Goal: Task Accomplishment & Management: Use online tool/utility

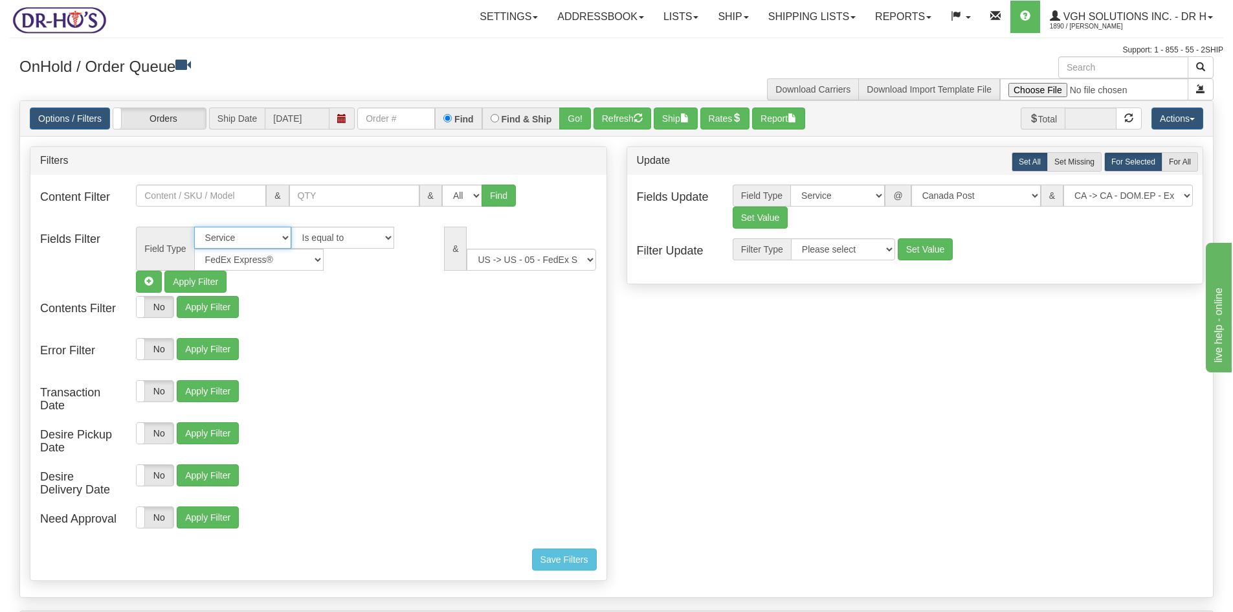
click at [280, 234] on select "All Contact Person Company Country Country & State/Province City Zip / Postal S…" at bounding box center [242, 238] width 97 height 22
select select
click at [194, 227] on select "All Contact Person Company Country Country & State/Province City Zip / Postal S…" at bounding box center [242, 238] width 97 height 22
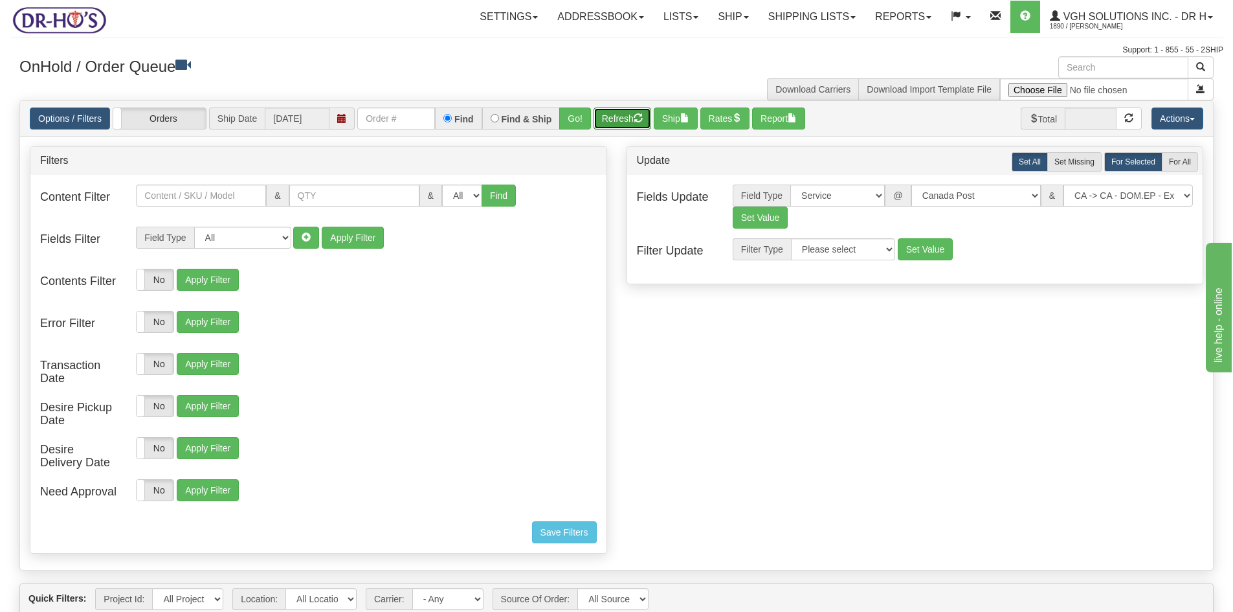
click at [614, 111] on button "Refresh" at bounding box center [623, 118] width 58 height 22
click at [47, 116] on link "Options / Filters" at bounding box center [70, 118] width 80 height 22
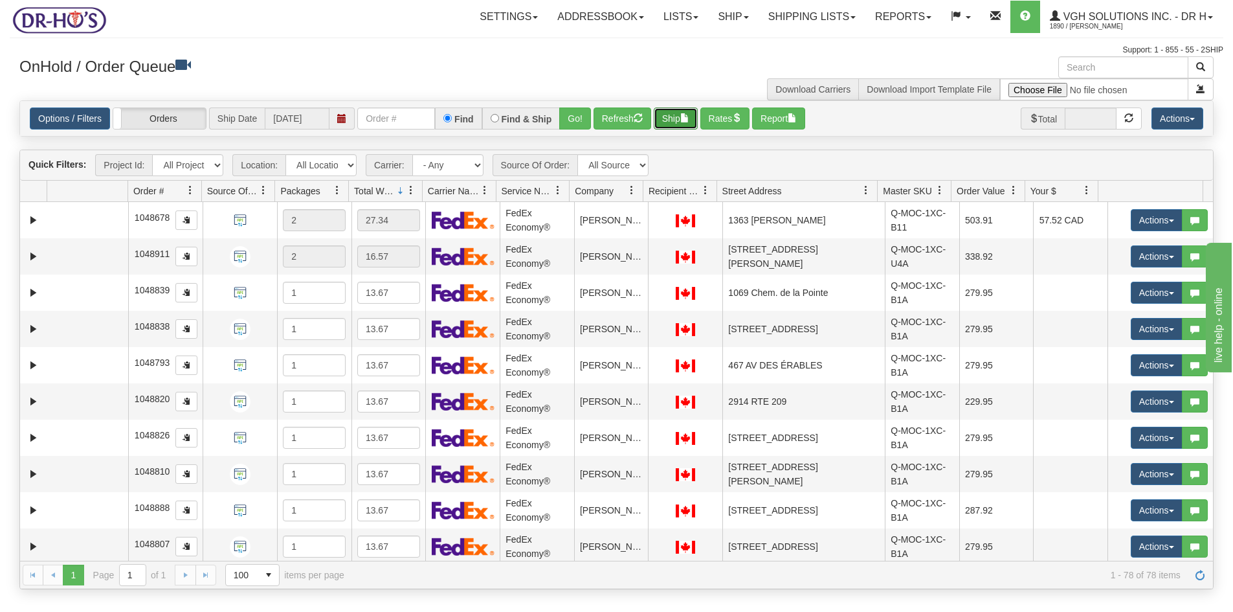
click at [678, 121] on button "Ship" at bounding box center [676, 118] width 44 height 22
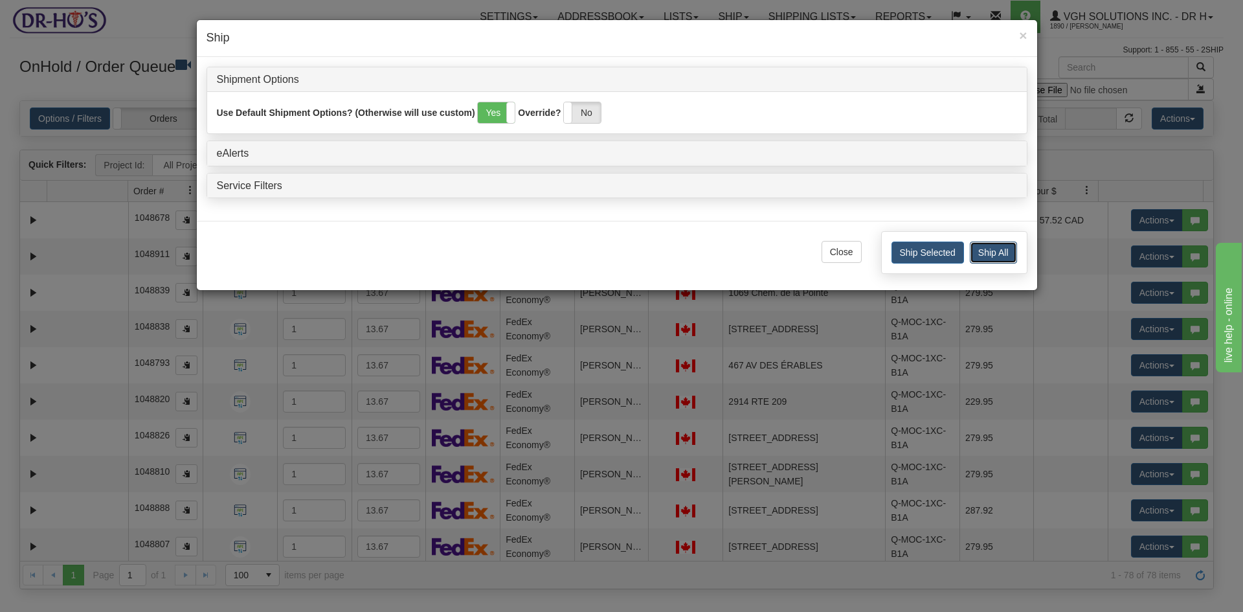
click at [995, 250] on button "Ship All" at bounding box center [993, 252] width 47 height 22
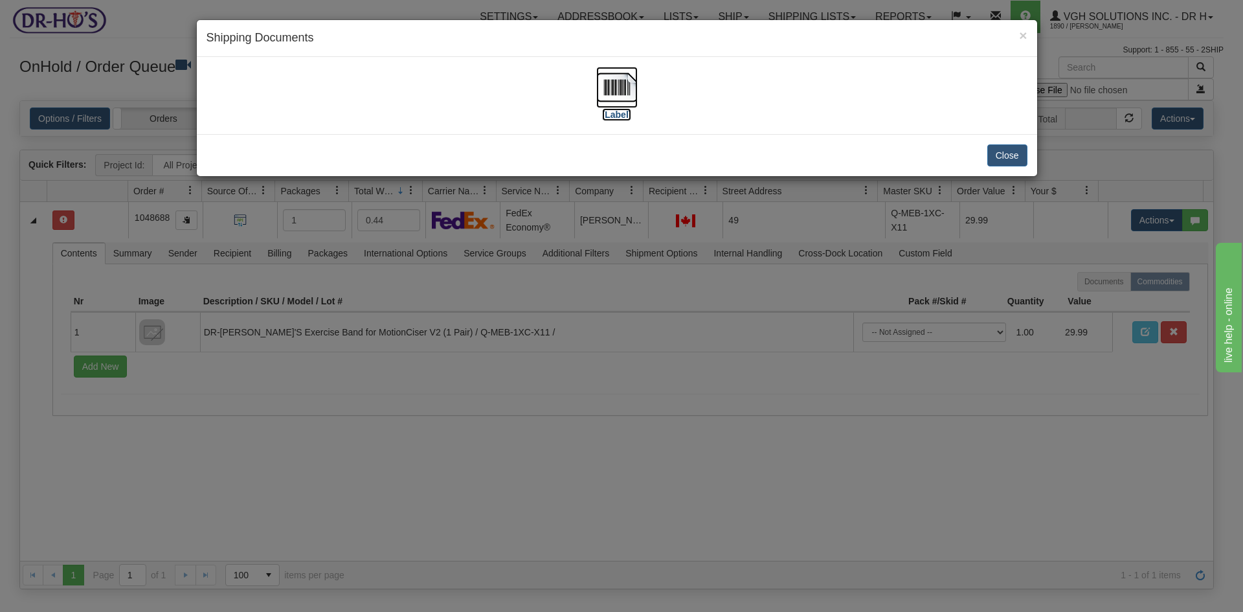
click at [614, 91] on img at bounding box center [616, 87] width 41 height 41
drag, startPoint x: 1006, startPoint y: 155, endPoint x: 959, endPoint y: 155, distance: 47.3
click at [1005, 155] on button "Close" at bounding box center [1007, 155] width 40 height 22
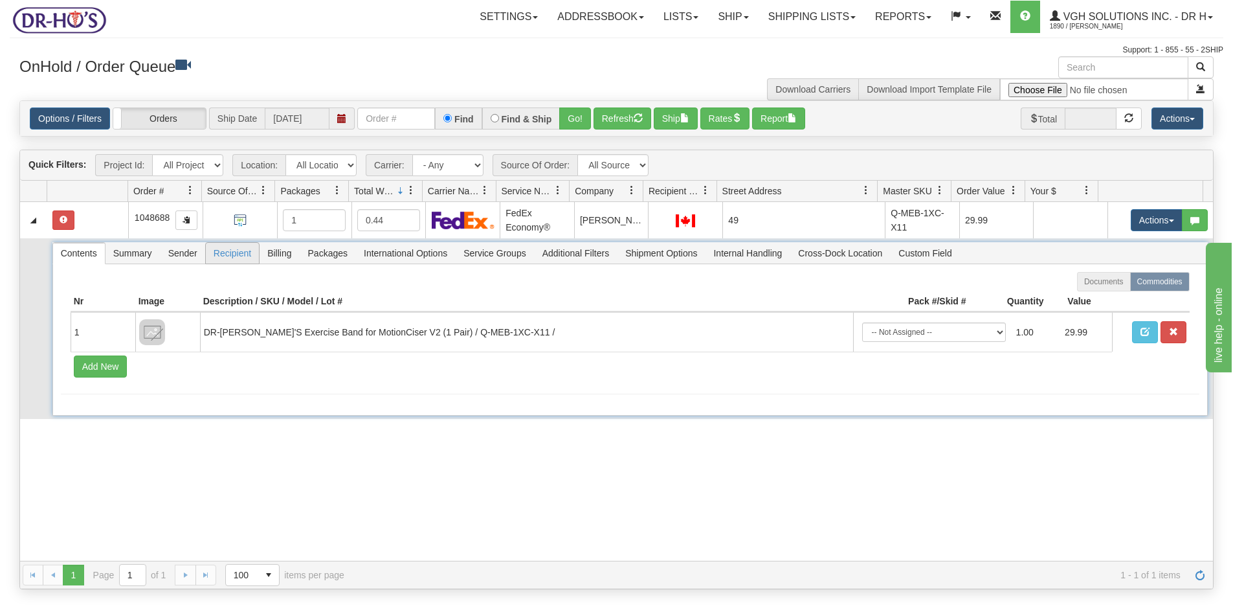
click at [243, 254] on span "Recipient" at bounding box center [232, 253] width 53 height 21
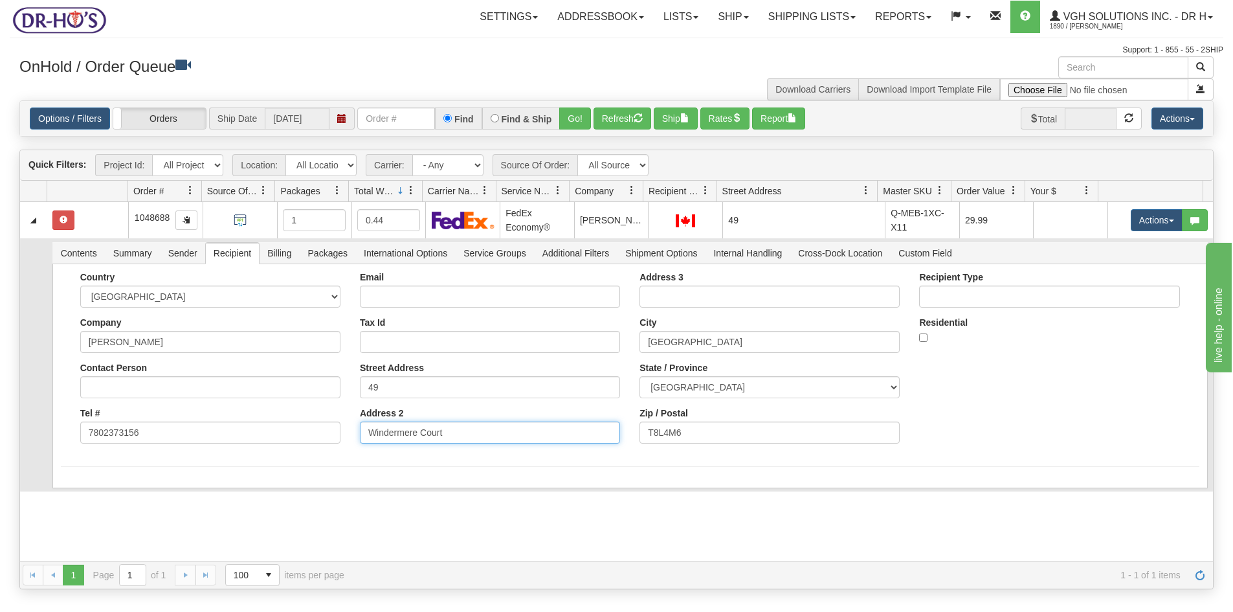
drag, startPoint x: 423, startPoint y: 427, endPoint x: 310, endPoint y: 429, distance: 113.3
click at [310, 429] on div "Country [GEOGRAPHIC_DATA] [GEOGRAPHIC_DATA] [GEOGRAPHIC_DATA] [GEOGRAPHIC_DATA]…" at bounding box center [630, 362] width 1139 height 181
click at [429, 390] on input "49" at bounding box center [490, 387] width 260 height 22
paste input "Windermere Court"
type input "[STREET_ADDRESS]"
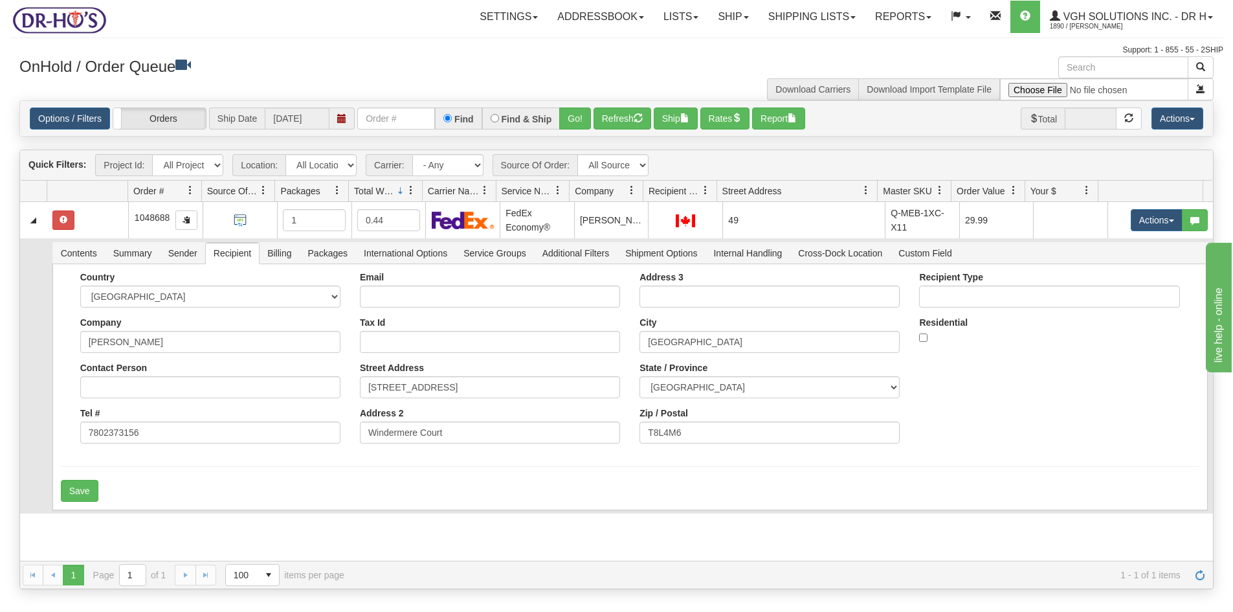
click at [159, 508] on div "31609030 Markham 91076607 0 1048688 1 0.44 FedEx Economy® [PERSON_NAME] DR-HO'S…" at bounding box center [616, 381] width 1193 height 359
click at [74, 487] on button "Save" at bounding box center [80, 491] width 38 height 22
click at [726, 116] on button "Rates" at bounding box center [725, 118] width 50 height 22
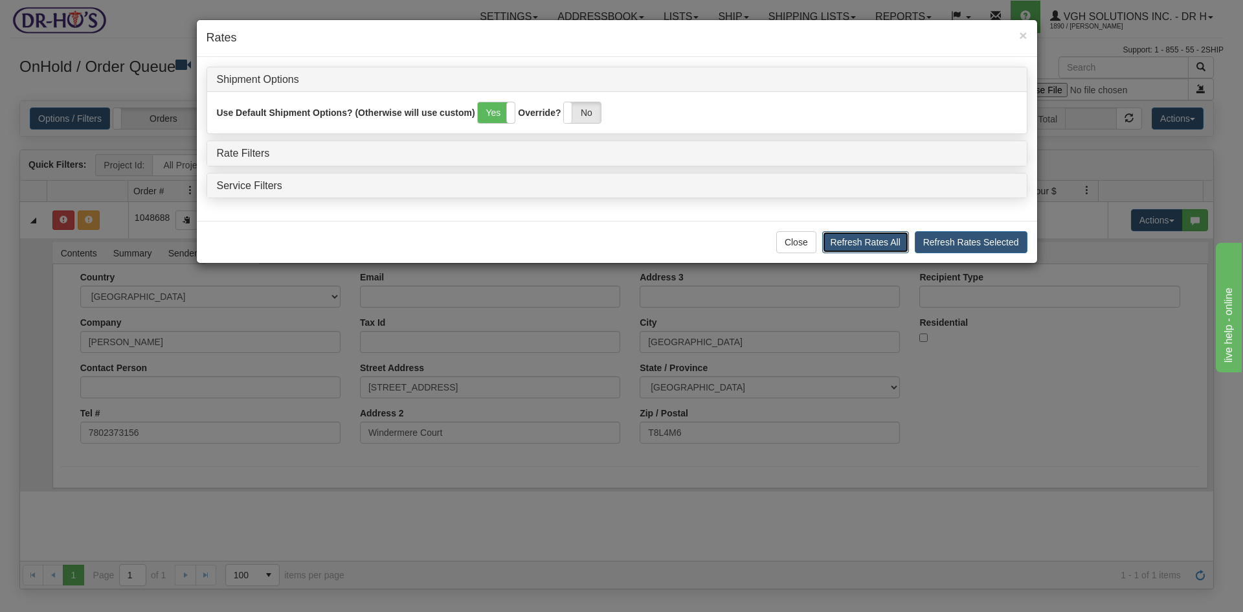
click at [862, 241] on button "Refresh Rates All" at bounding box center [865, 242] width 87 height 22
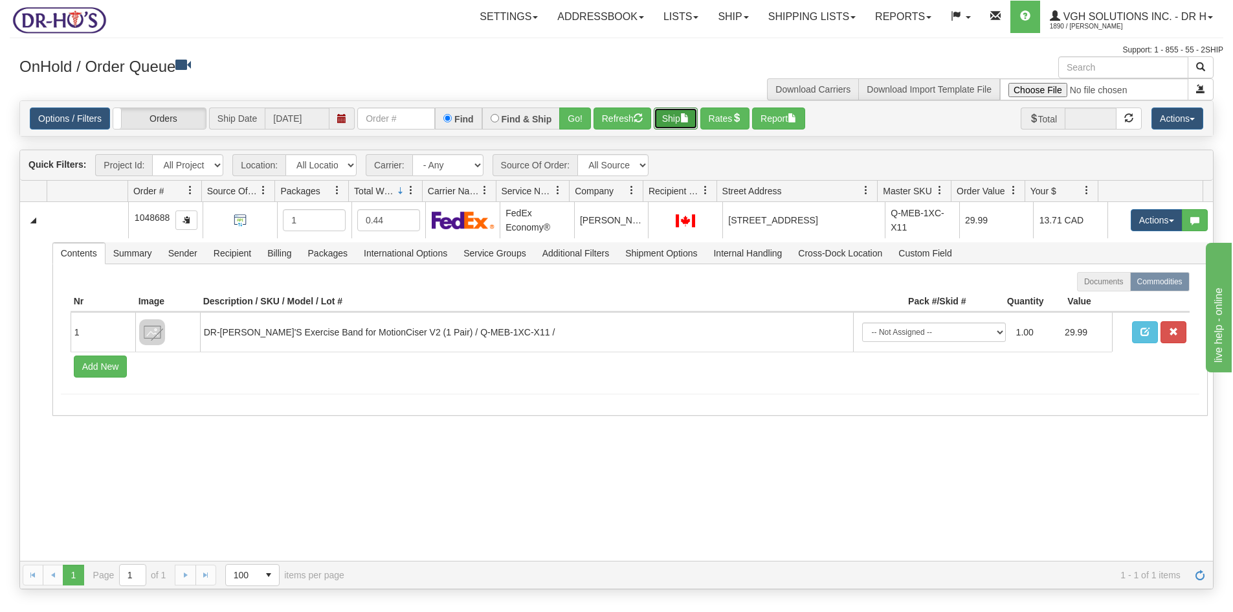
click at [670, 116] on button "Ship" at bounding box center [676, 118] width 44 height 22
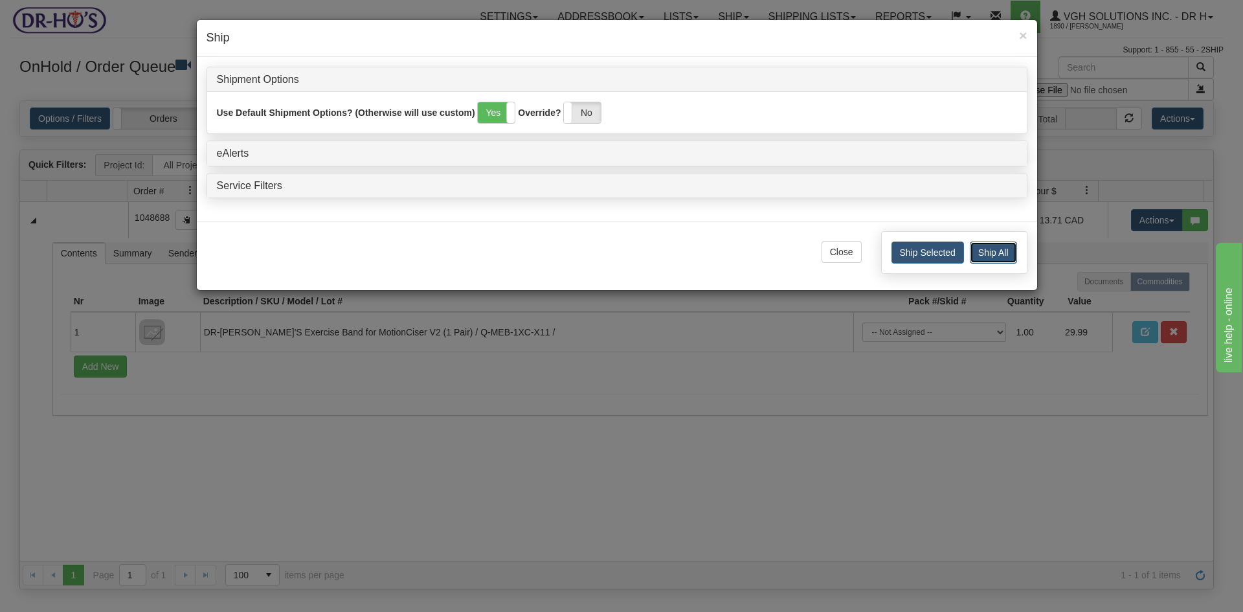
click at [992, 251] on button "Ship All" at bounding box center [993, 252] width 47 height 22
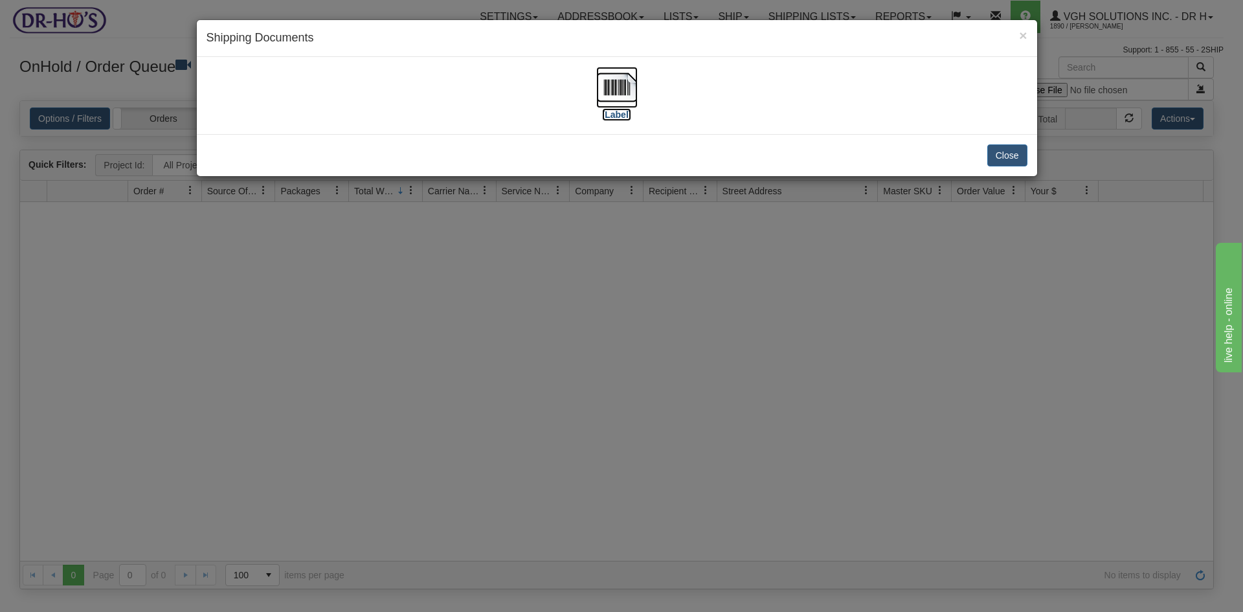
click at [615, 94] on img at bounding box center [616, 87] width 41 height 41
